Goal: Task Accomplishment & Management: Use online tool/utility

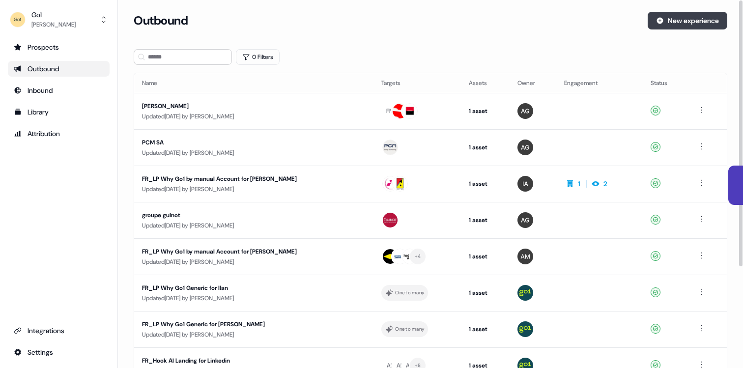
click at [666, 24] on button "New experience" at bounding box center [688, 21] width 80 height 18
click at [166, 121] on div "Updated 3 days ago by Aya Ghazouani" at bounding box center [254, 117] width 224 height 10
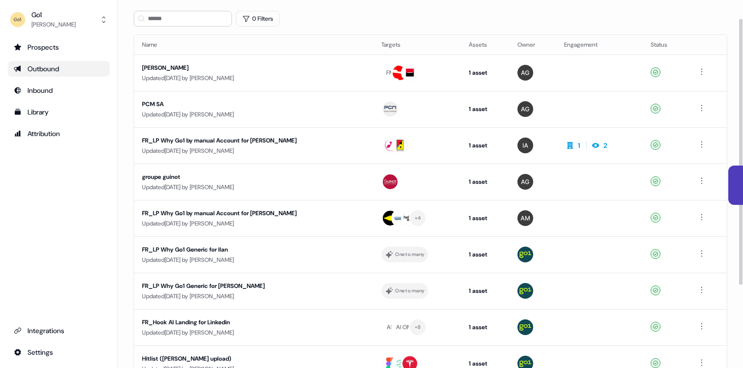
scroll to position [41, 0]
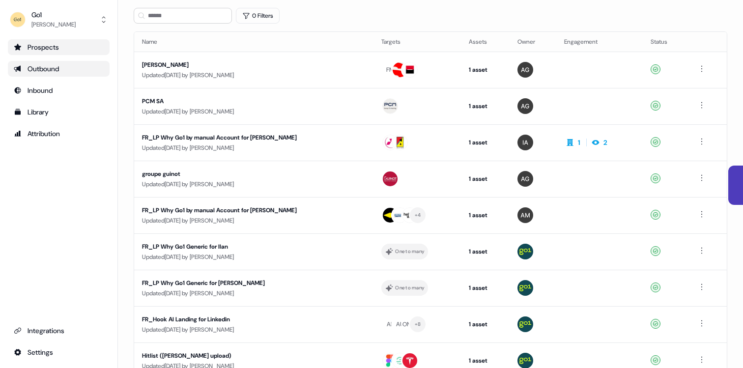
click at [55, 49] on div "Prospects" at bounding box center [59, 47] width 90 height 10
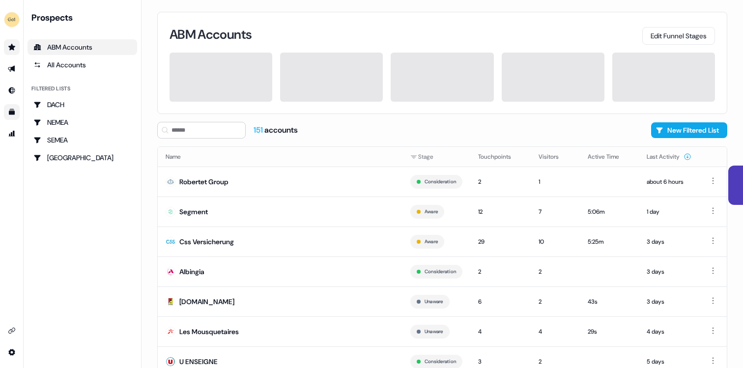
click at [11, 112] on icon "Go to templates" at bounding box center [12, 112] width 6 height 6
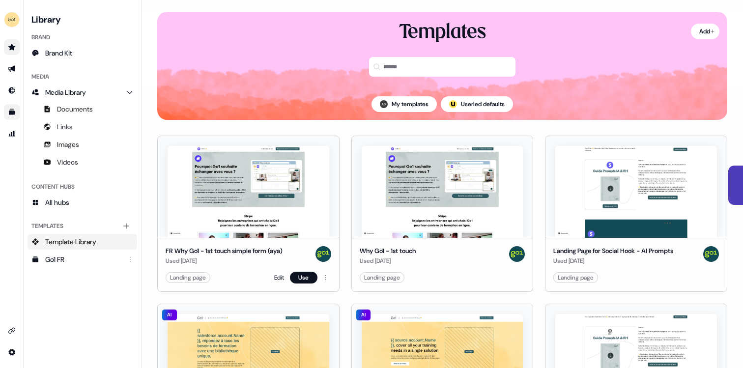
click at [233, 221] on img at bounding box center [249, 192] width 162 height 92
click at [299, 276] on button "Use" at bounding box center [304, 278] width 28 height 12
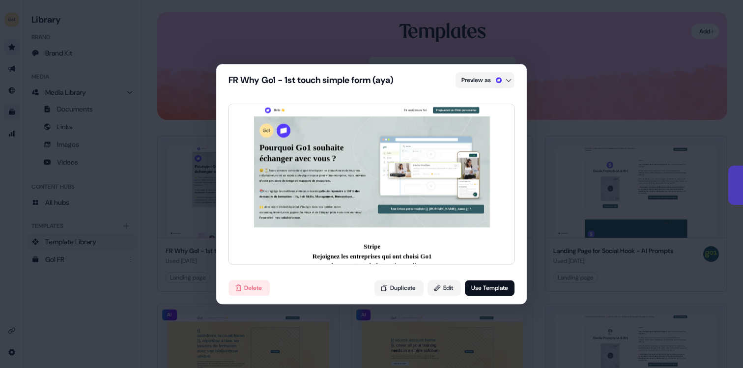
select select "**"
click at [486, 292] on button "Use Template" at bounding box center [490, 288] width 50 height 16
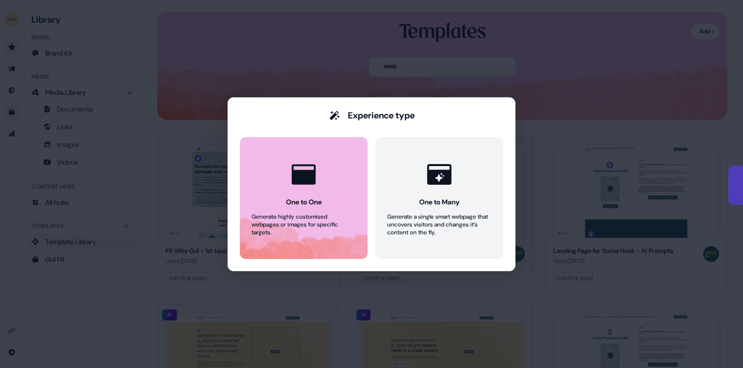
click at [332, 204] on button "One to One Generate highly customised webpages or images for specific targets." at bounding box center [304, 198] width 128 height 122
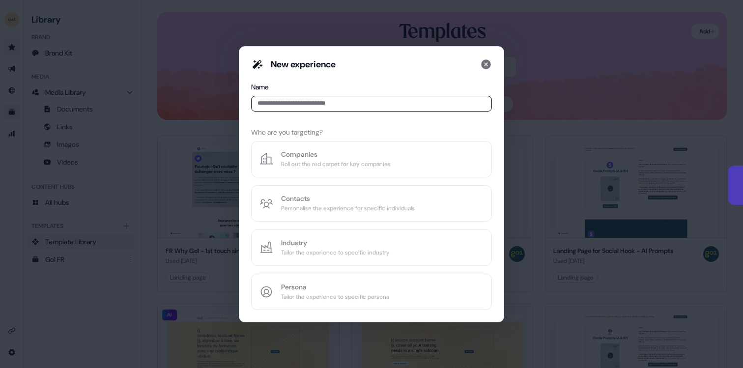
click at [309, 104] on input at bounding box center [371, 104] width 241 height 16
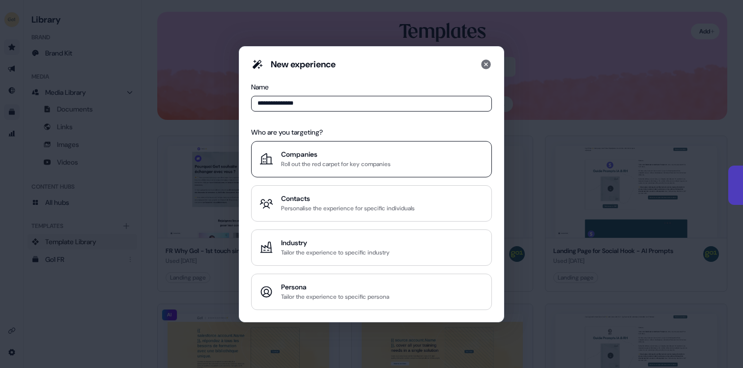
type input "**********"
click at [314, 163] on div "Roll out the red carpet for key companies" at bounding box center [336, 164] width 110 height 10
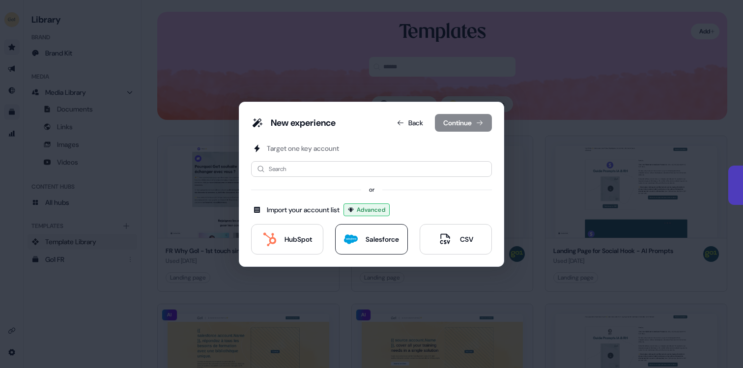
click at [359, 241] on div "Salesforce" at bounding box center [371, 240] width 55 height 14
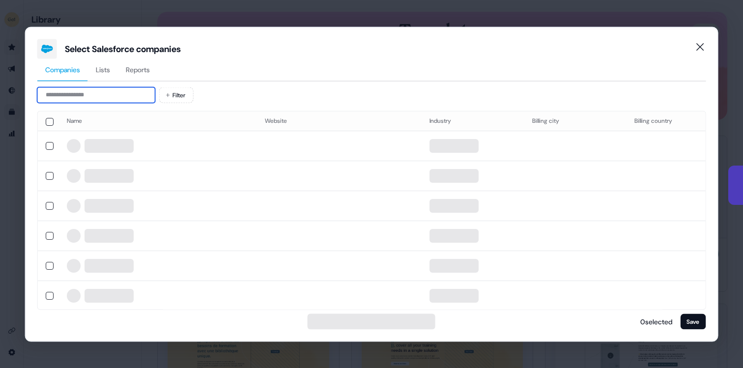
click at [144, 90] on input at bounding box center [96, 95] width 118 height 16
paste input "**********"
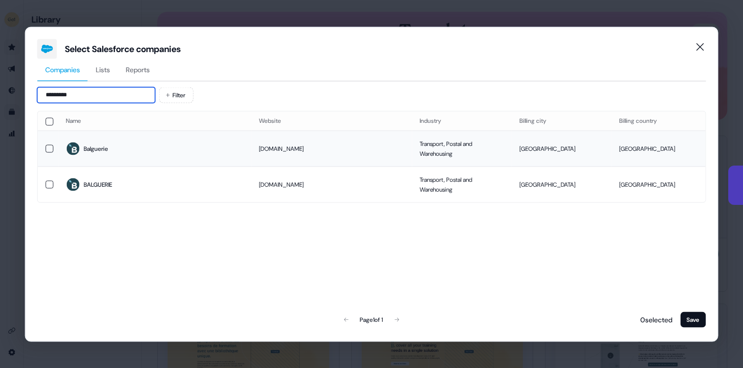
type input "*********"
click at [42, 145] on td at bounding box center [48, 149] width 21 height 36
click at [49, 184] on button "button" at bounding box center [50, 184] width 8 height 8
click at [50, 147] on button "button" at bounding box center [50, 149] width 8 height 8
click at [694, 324] on button "Save" at bounding box center [693, 320] width 26 height 16
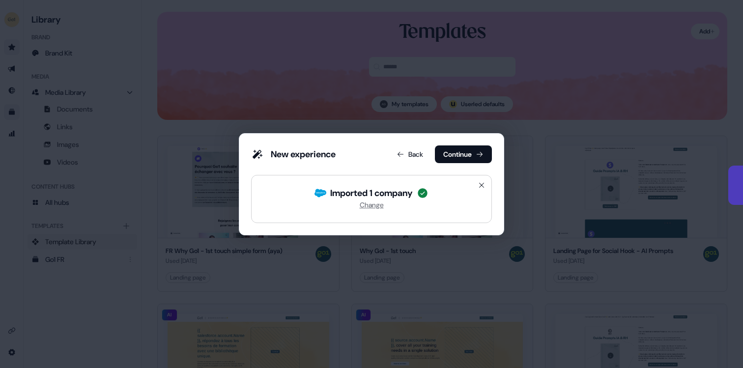
click at [447, 157] on button "Continue" at bounding box center [463, 155] width 57 height 18
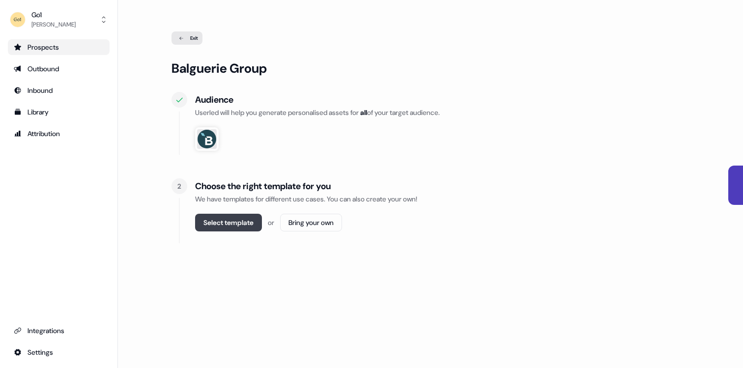
click at [239, 225] on button "Select template" at bounding box center [228, 223] width 67 height 18
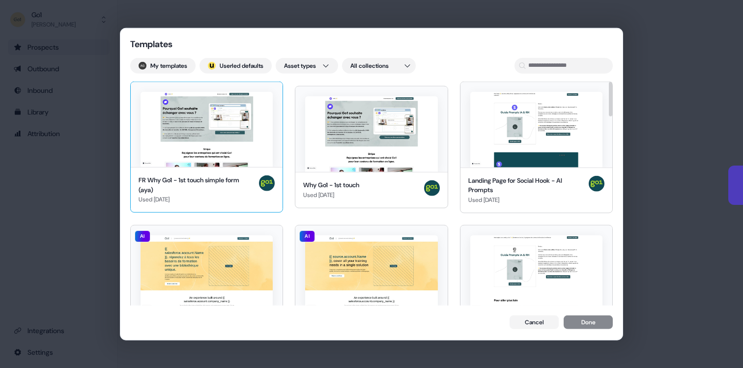
click at [224, 162] on img at bounding box center [207, 129] width 132 height 76
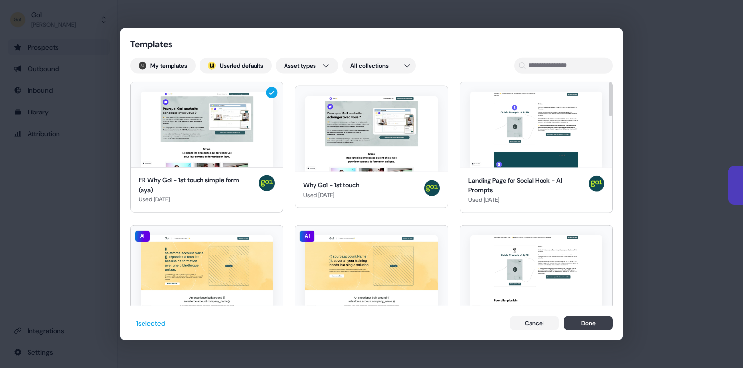
click at [595, 322] on button "Done" at bounding box center [588, 324] width 49 height 14
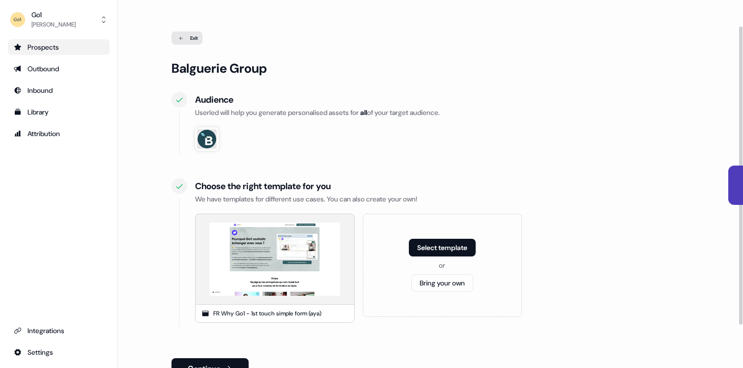
scroll to position [85, 0]
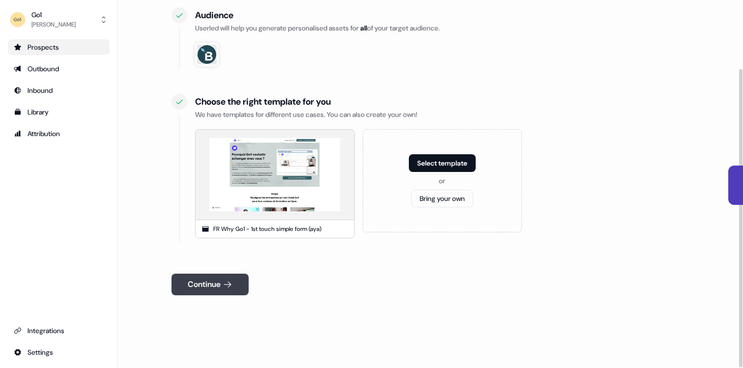
click at [218, 278] on button "Continue" at bounding box center [210, 285] width 77 height 22
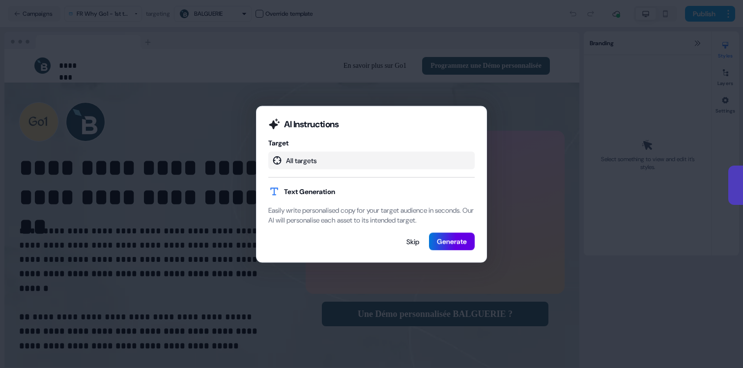
select select "**"
click at [465, 246] on button "Generate" at bounding box center [452, 242] width 46 height 18
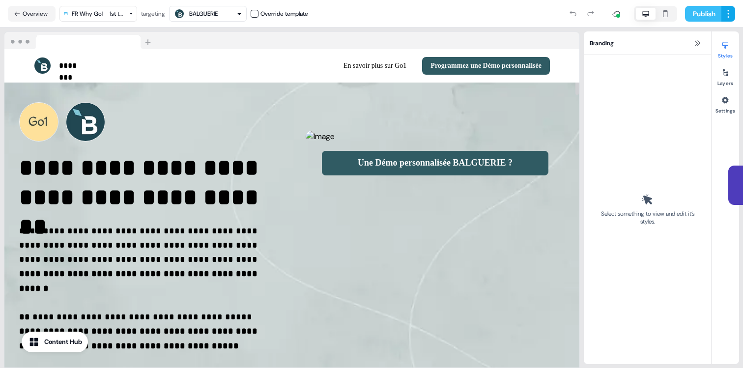
click at [689, 10] on button "Publish" at bounding box center [703, 14] width 36 height 16
click at [728, 14] on html "**********" at bounding box center [371, 184] width 743 height 368
click at [554, 30] on html "**********" at bounding box center [371, 184] width 743 height 368
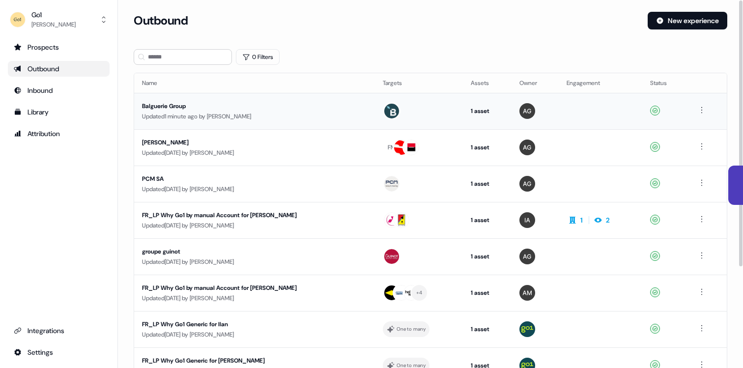
click at [315, 118] on div "Updated 1 minute ago by [PERSON_NAME]" at bounding box center [254, 117] width 225 height 10
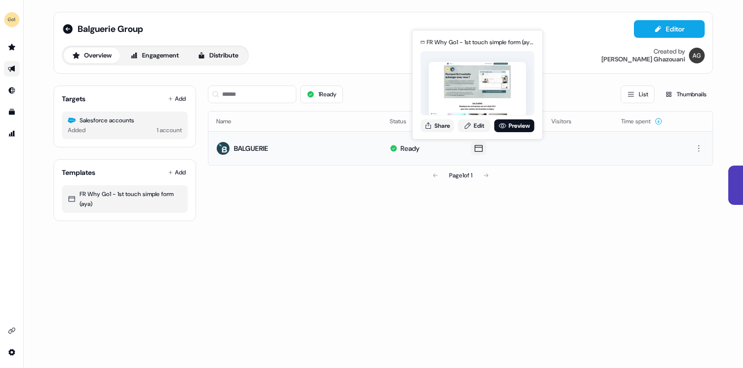
click at [478, 152] on icon at bounding box center [479, 149] width 12 height 10
click at [445, 124] on button "Share" at bounding box center [437, 125] width 33 height 13
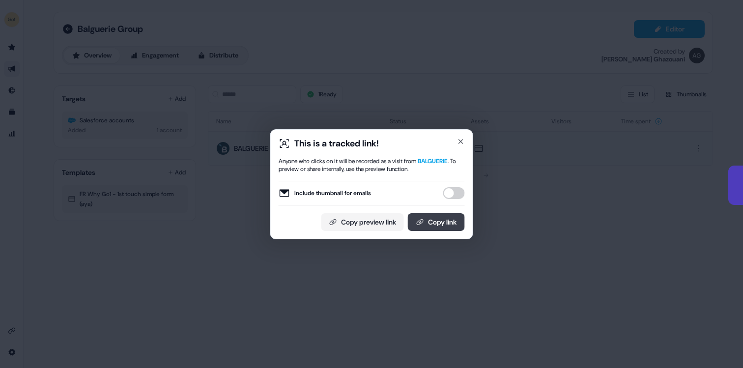
click at [438, 221] on button "Copy link" at bounding box center [436, 222] width 57 height 18
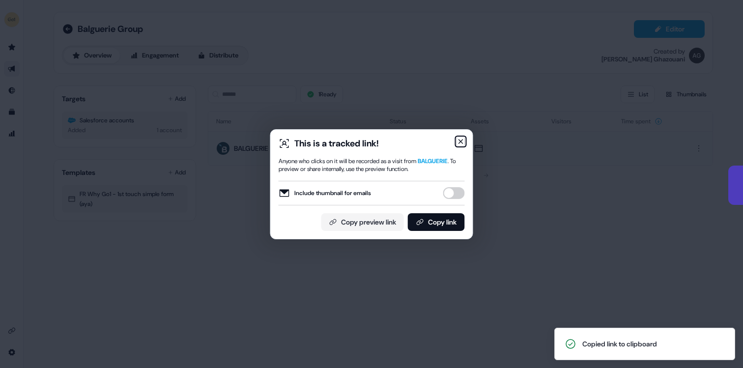
click at [461, 142] on icon "button" at bounding box center [461, 142] width 8 height 8
